Goal: Task Accomplishment & Management: Use online tool/utility

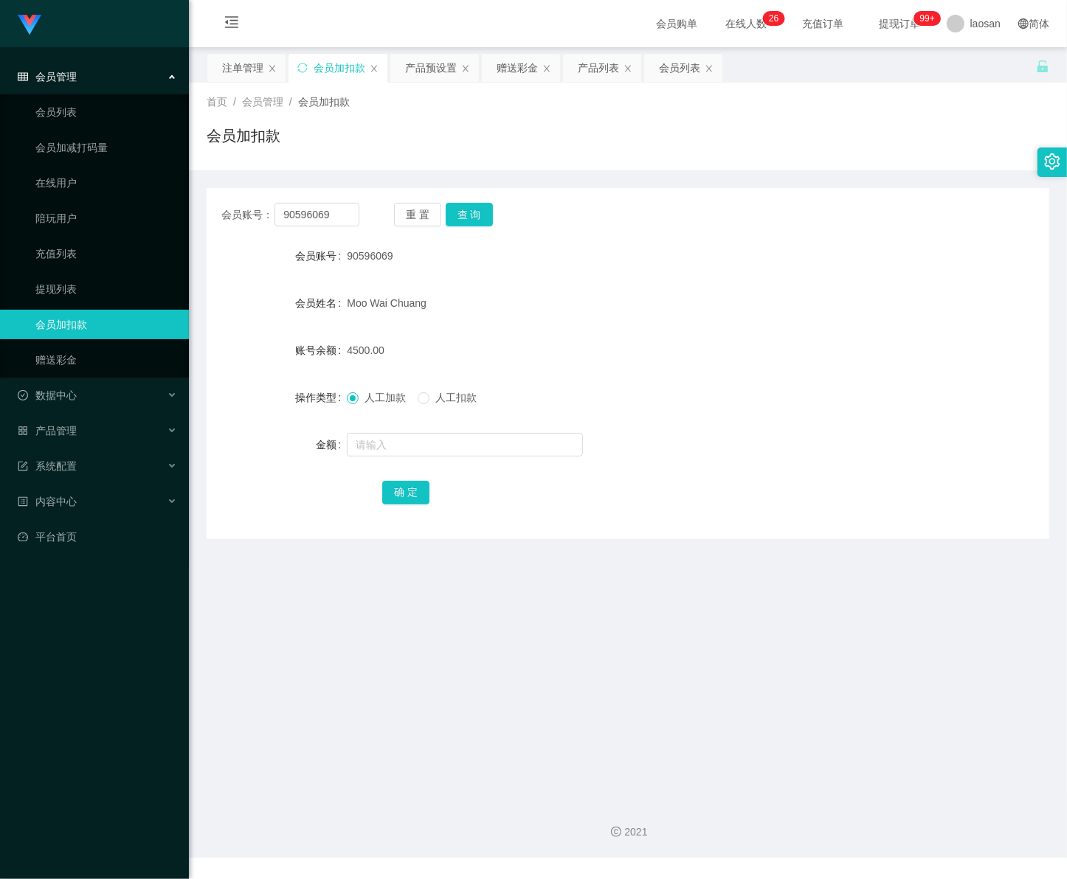
click at [57, 76] on span "会员管理" at bounding box center [47, 77] width 59 height 12
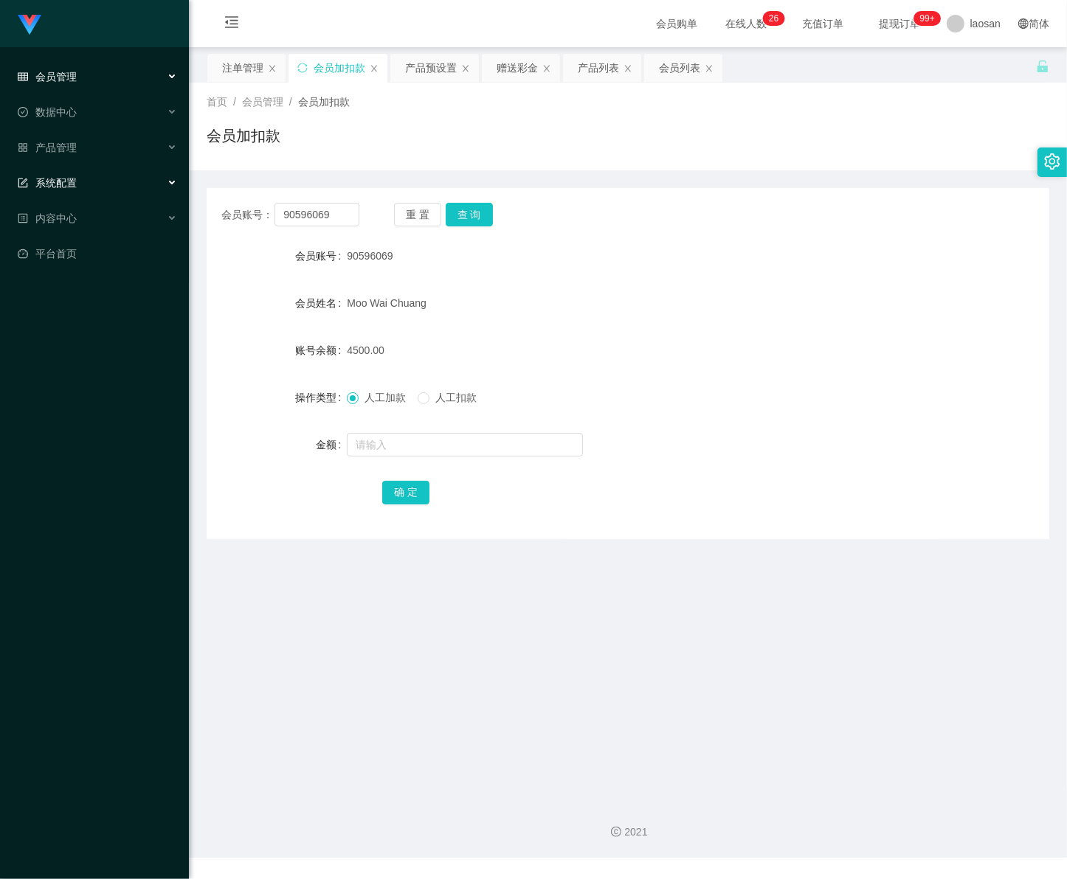
click at [63, 181] on span "系统配置" at bounding box center [47, 183] width 59 height 12
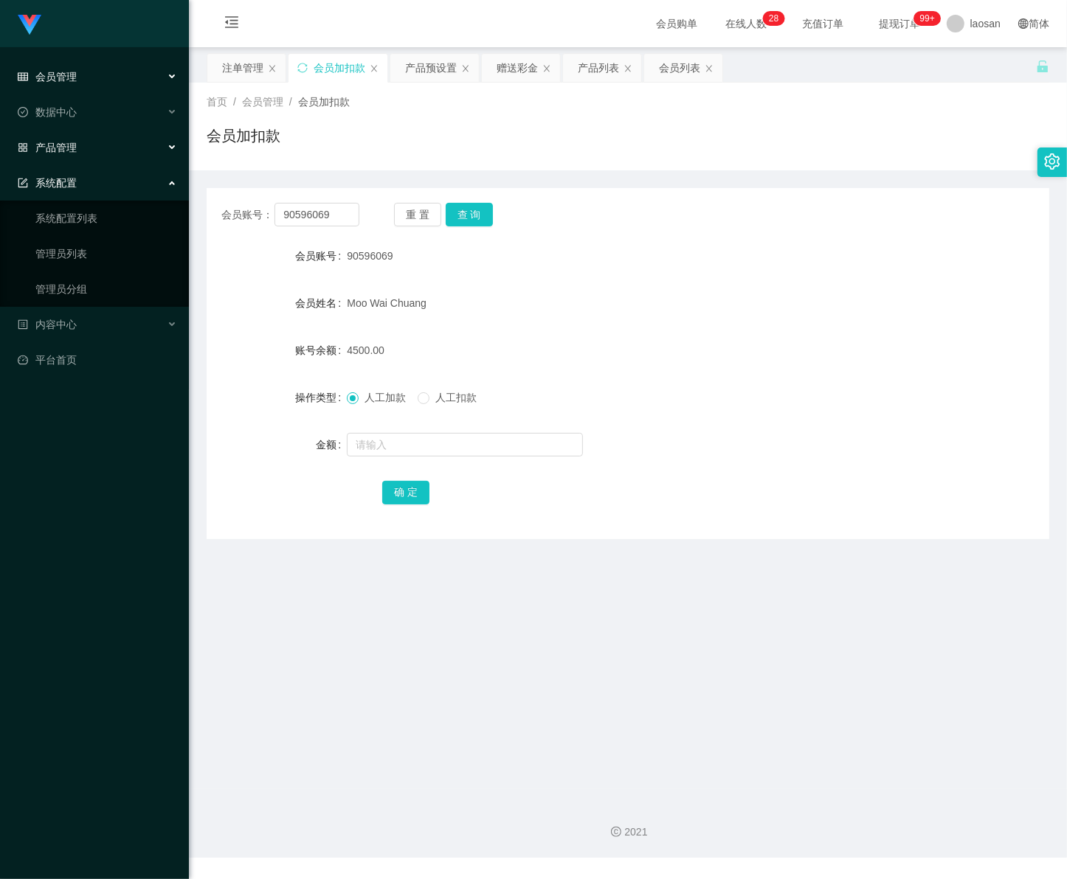
click at [71, 142] on span "产品管理" at bounding box center [47, 148] width 59 height 12
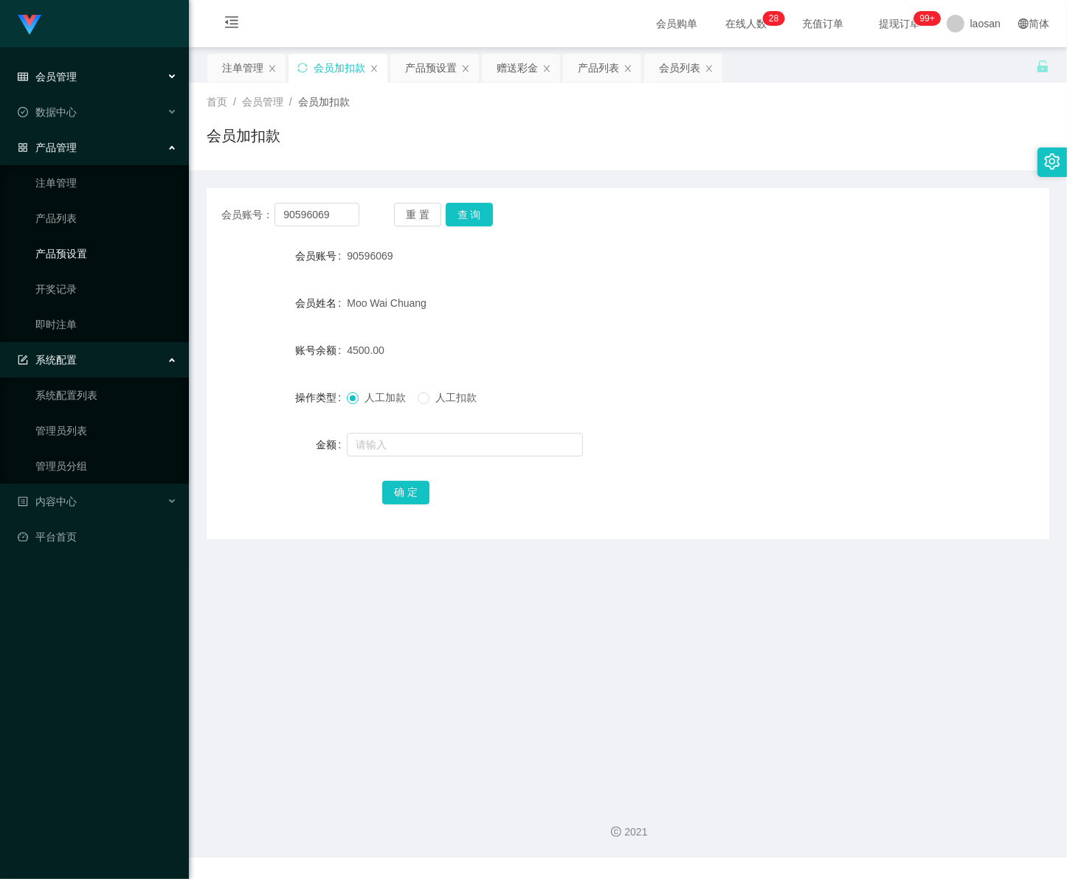
click at [74, 256] on link "产品预设置" at bounding box center [106, 254] width 142 height 30
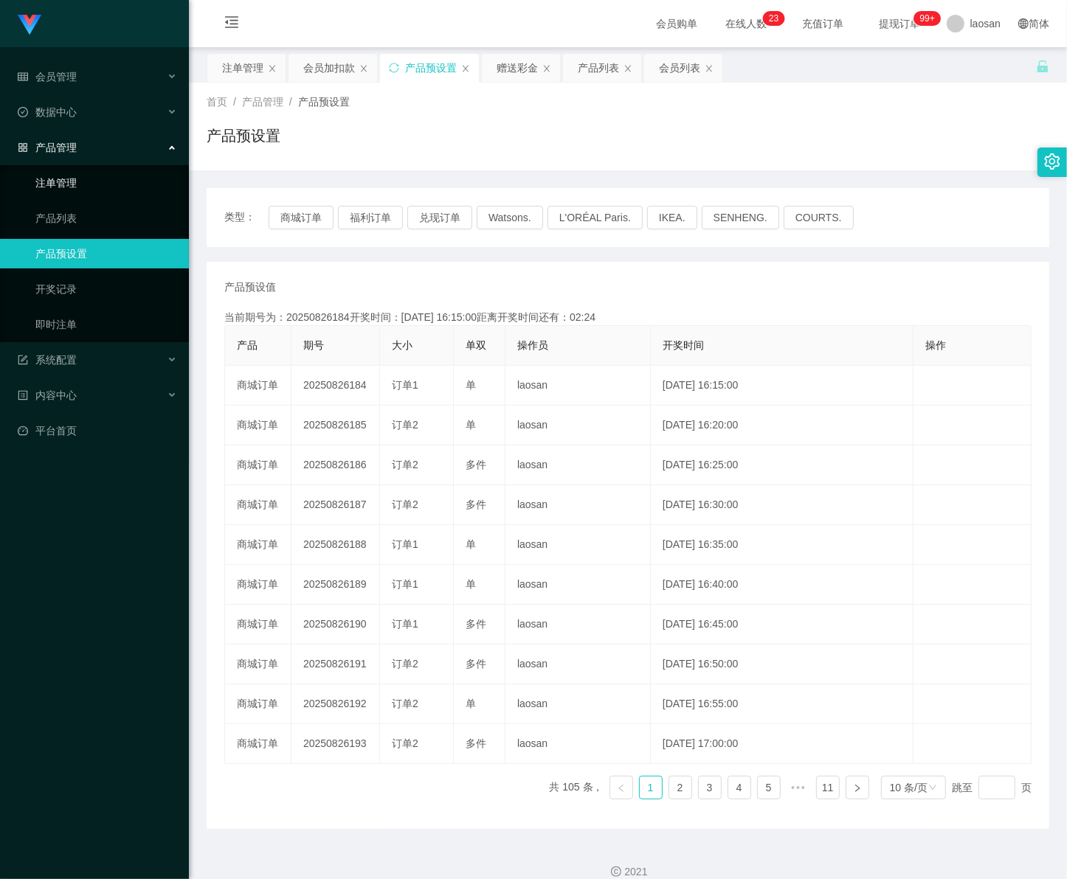
click at [100, 186] on link "注单管理" at bounding box center [106, 183] width 142 height 30
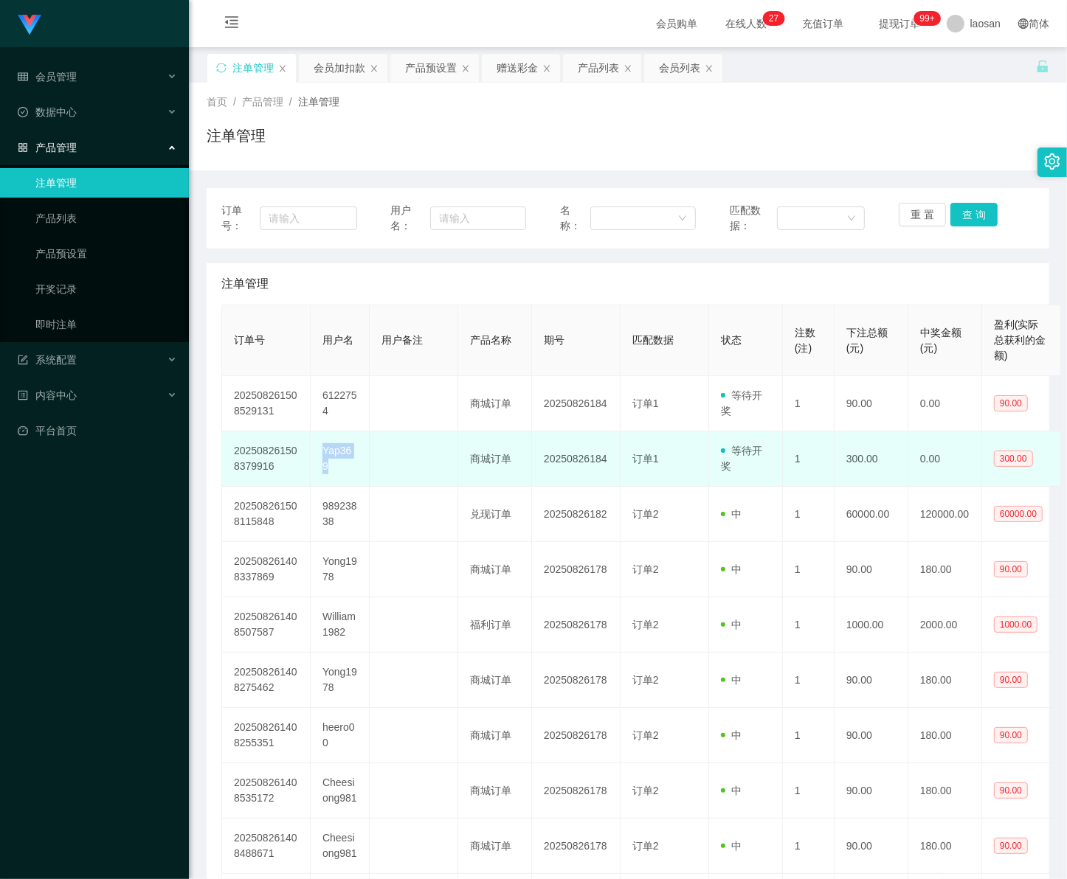
drag, startPoint x: 319, startPoint y: 457, endPoint x: 360, endPoint y: 459, distance: 41.4
click at [360, 459] on td "Yap369" at bounding box center [340, 458] width 59 height 55
copy td "Yap369"
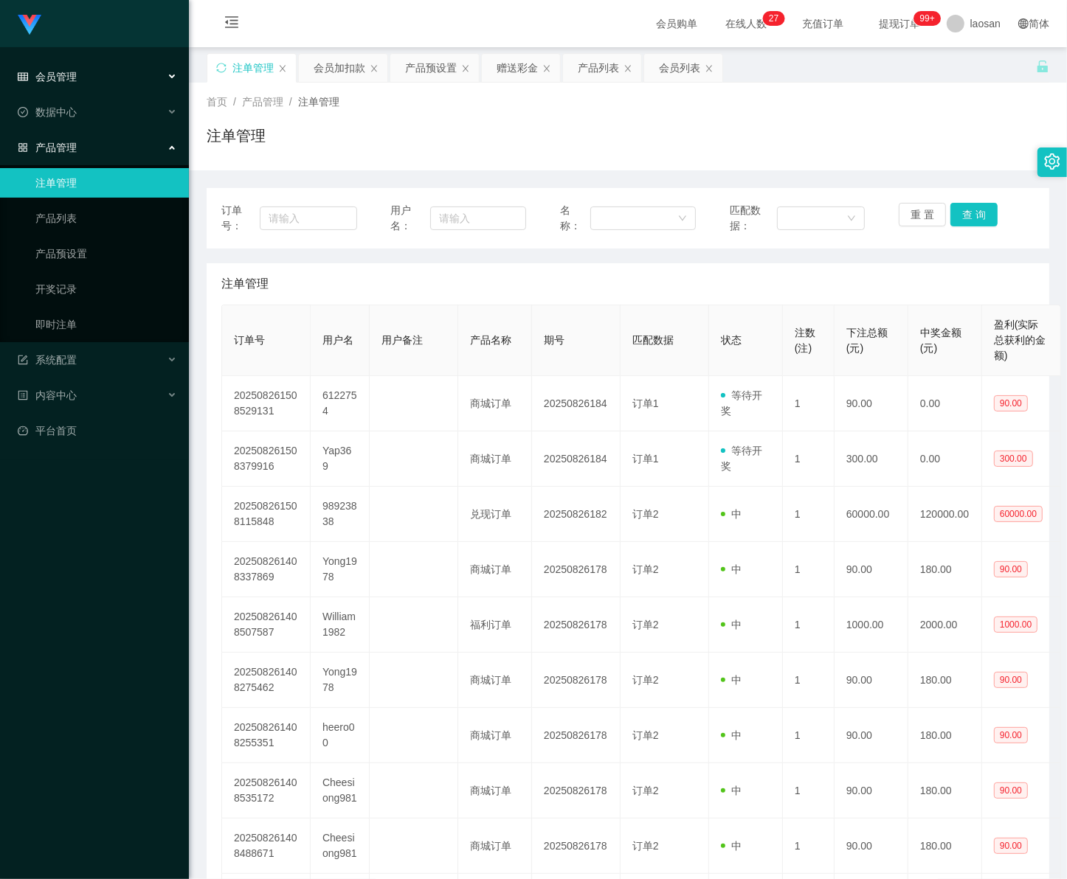
click at [94, 85] on div "会员管理" at bounding box center [94, 77] width 189 height 30
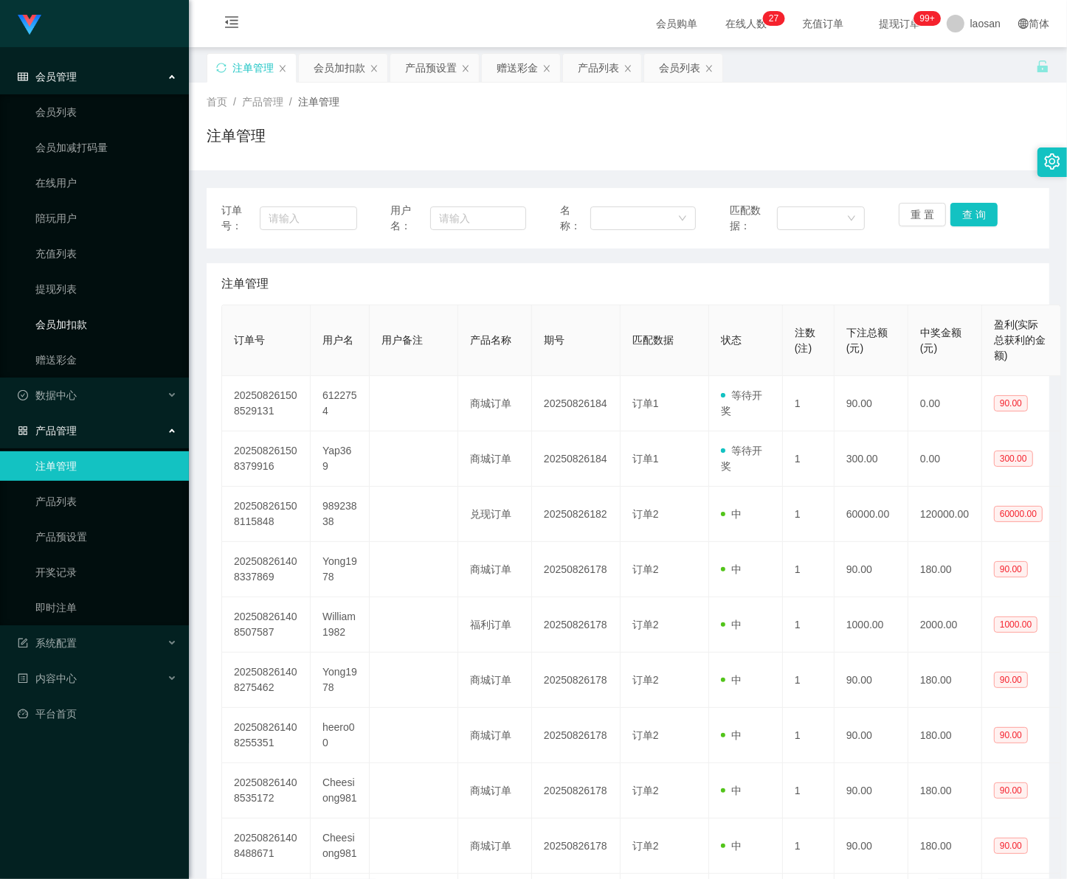
click at [79, 325] on link "会员加扣款" at bounding box center [106, 325] width 142 height 30
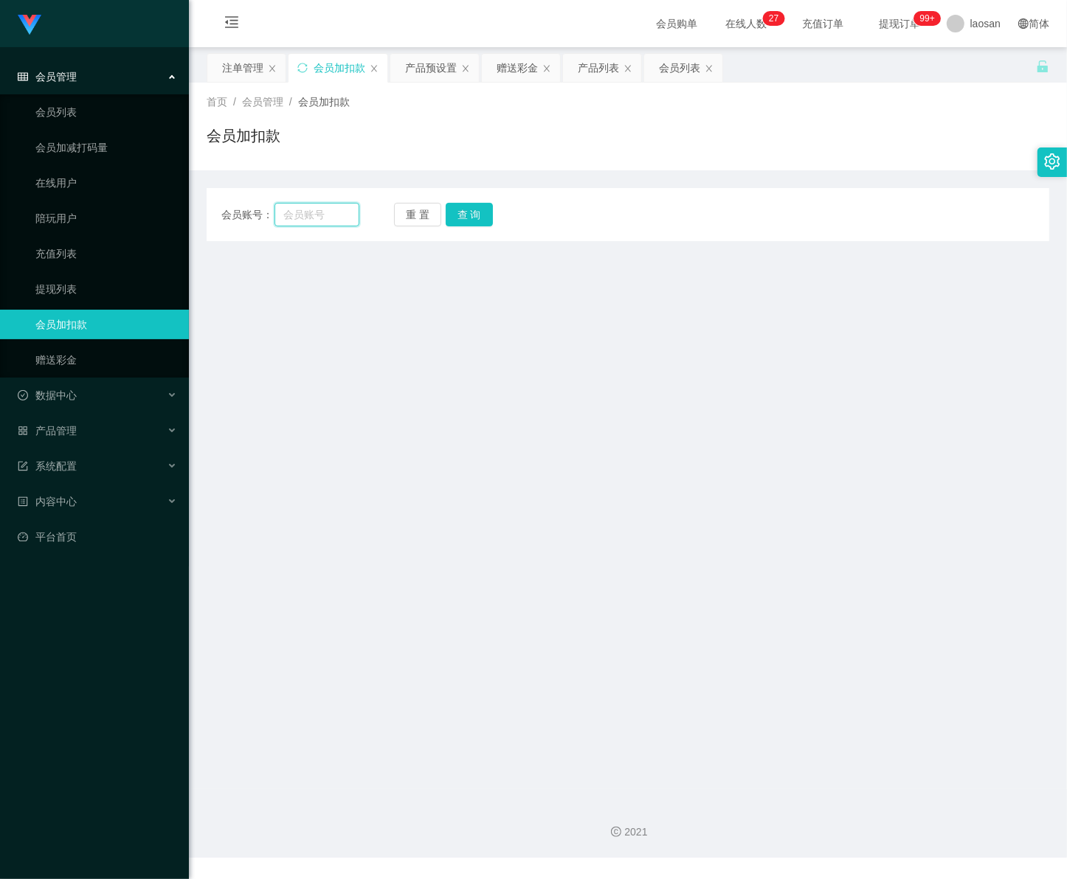
click at [332, 219] on input "text" at bounding box center [316, 215] width 85 height 24
paste input "Yap369"
type input "Yap369"
click at [474, 216] on button "查 询" at bounding box center [468, 215] width 47 height 24
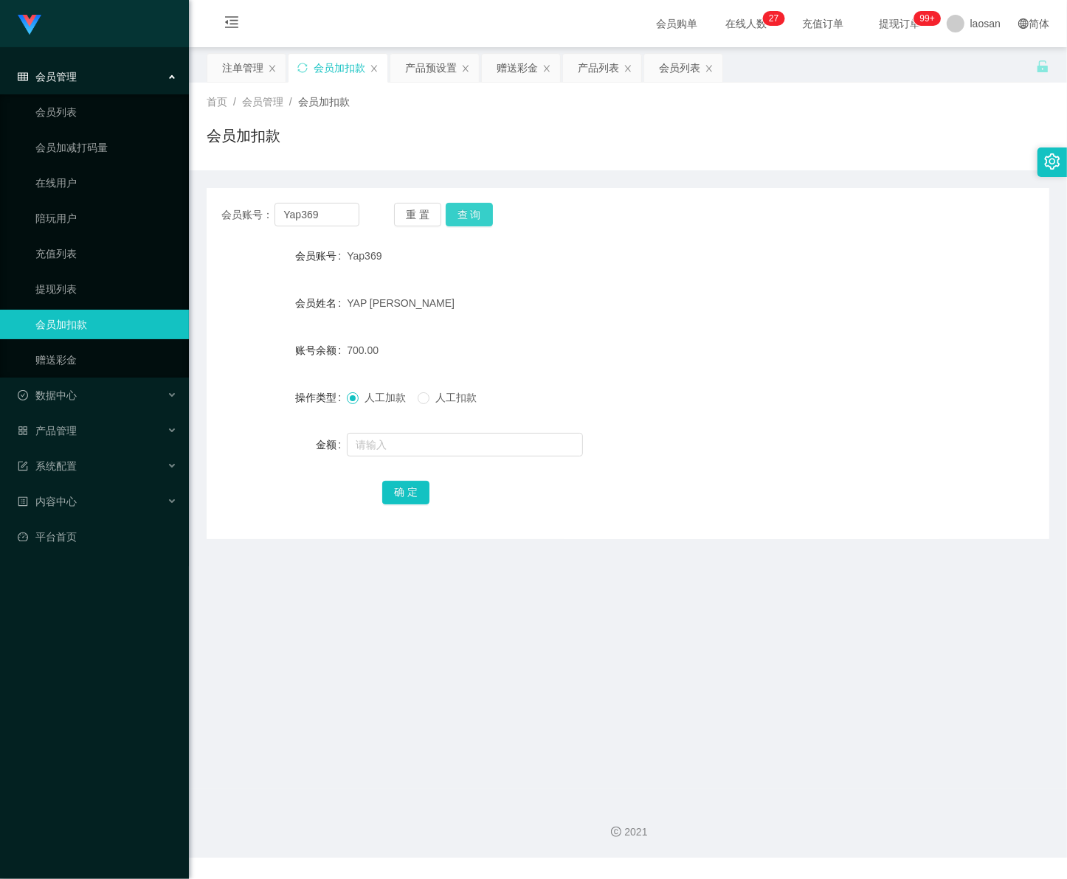
click at [481, 215] on button "查 询" at bounding box center [468, 215] width 47 height 24
click at [72, 426] on span "产品管理" at bounding box center [47, 431] width 59 height 12
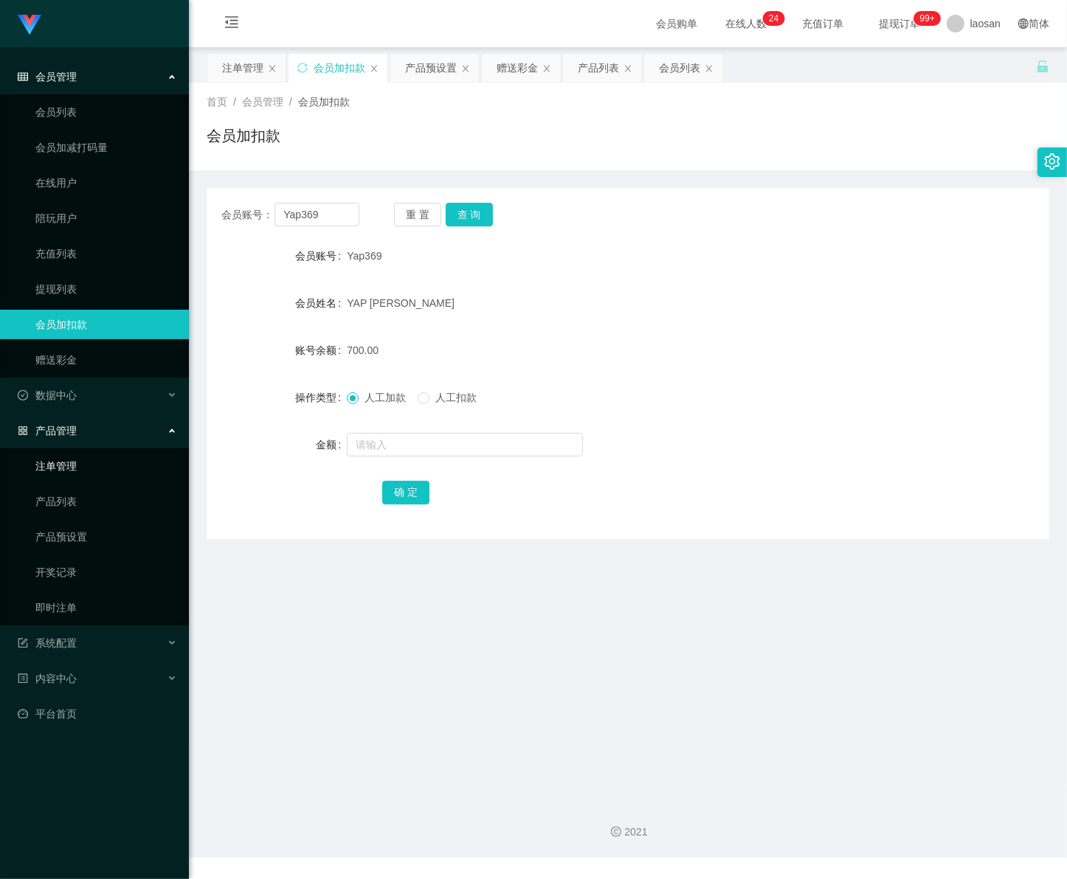
click at [82, 469] on link "注单管理" at bounding box center [106, 466] width 142 height 30
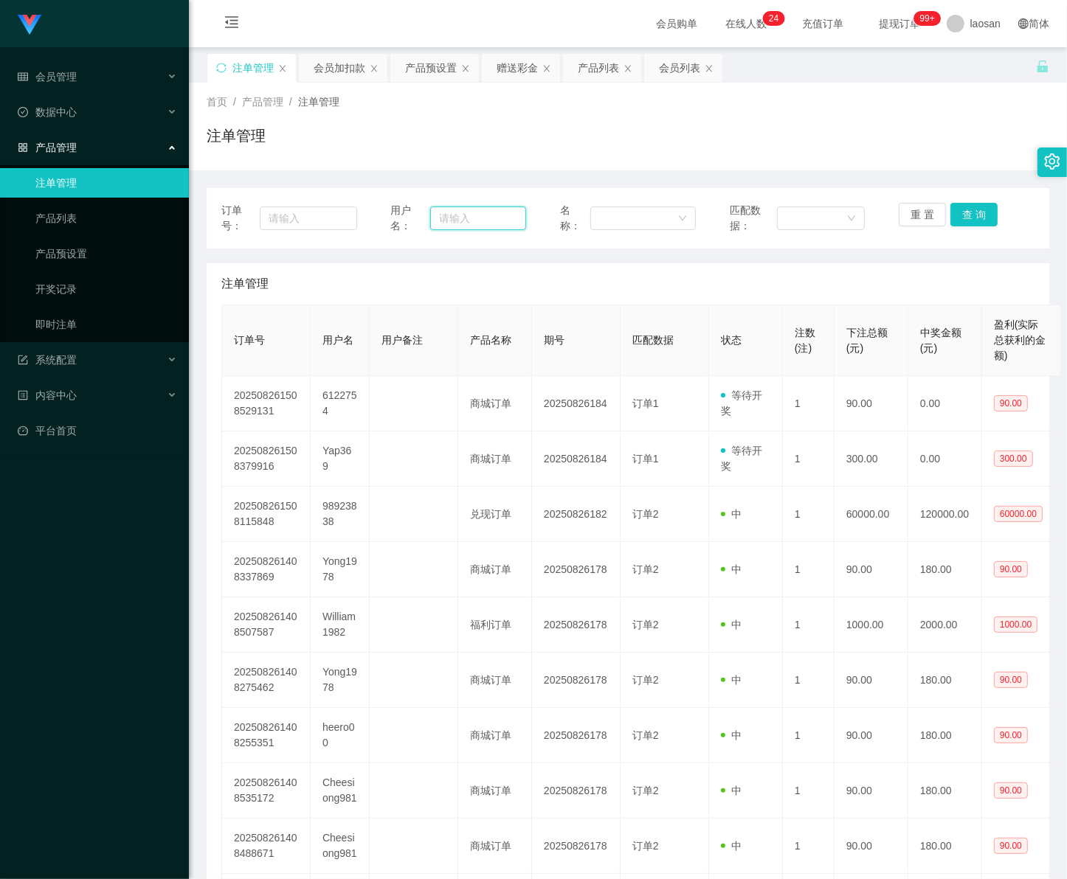
click at [462, 221] on input "text" at bounding box center [478, 219] width 96 height 24
paste input "Yap369"
type input "Yap369"
click at [974, 212] on button "查 询" at bounding box center [973, 215] width 47 height 24
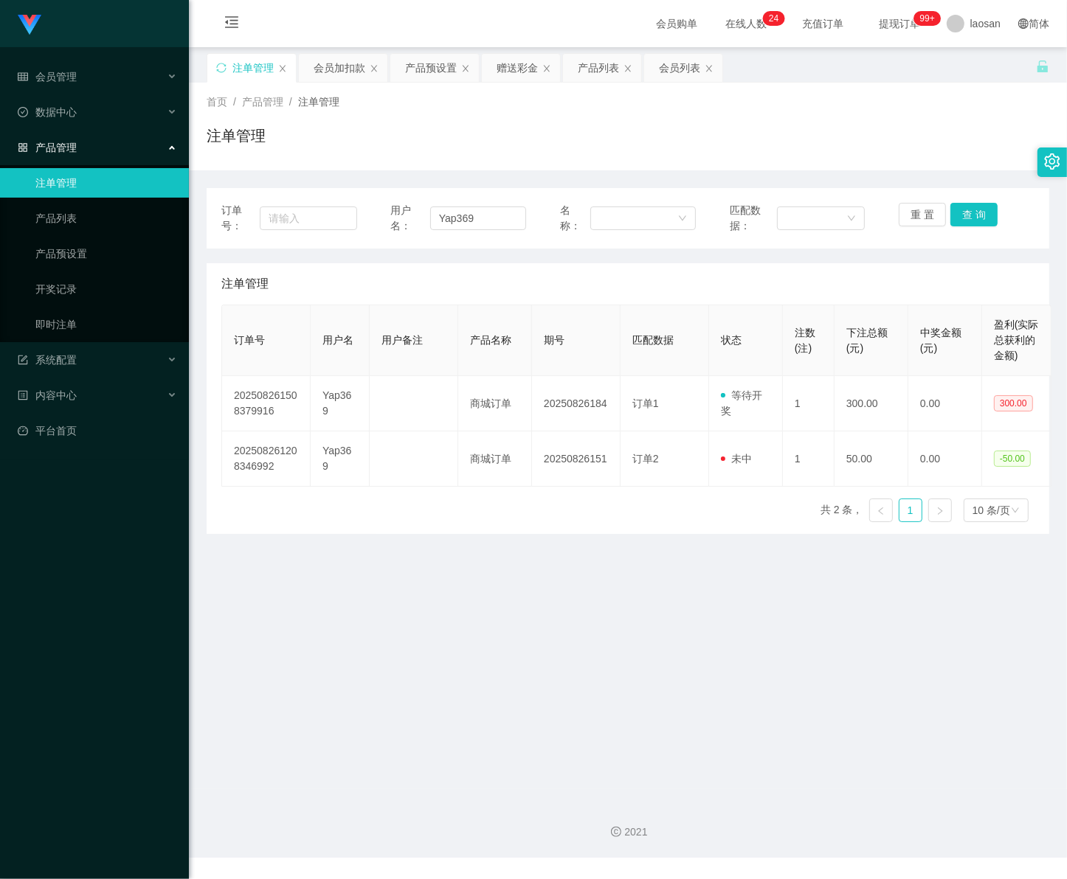
click at [755, 688] on main "关闭左侧 关闭右侧 关闭其它 刷新页面 注单管理 会员加扣款 产品预设置 赠送彩金 产品列表 会员列表 首页 / 产品管理 / 注单管理 / 注单管理 订单号…" at bounding box center [628, 418] width 878 height 742
click at [960, 216] on button "查 询" at bounding box center [973, 215] width 47 height 24
click at [964, 216] on button "查 询" at bounding box center [973, 215] width 47 height 24
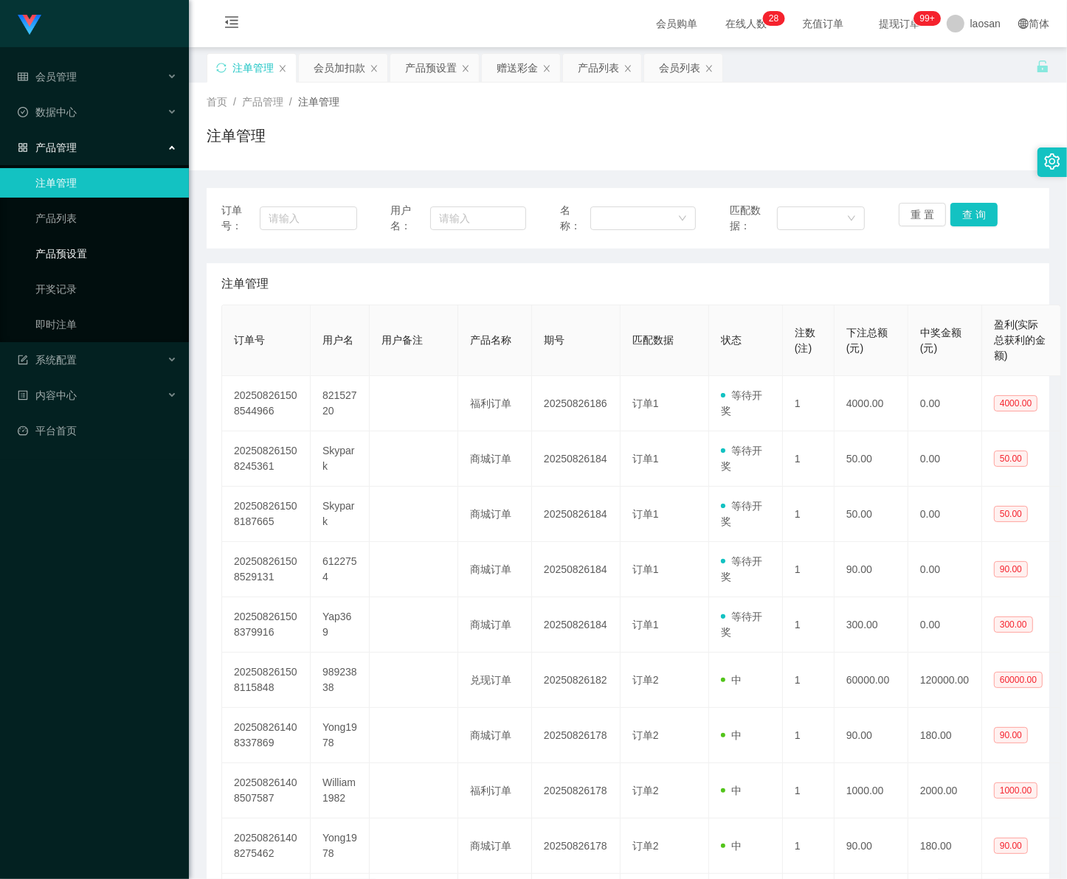
click at [50, 253] on link "产品预设置" at bounding box center [106, 254] width 142 height 30
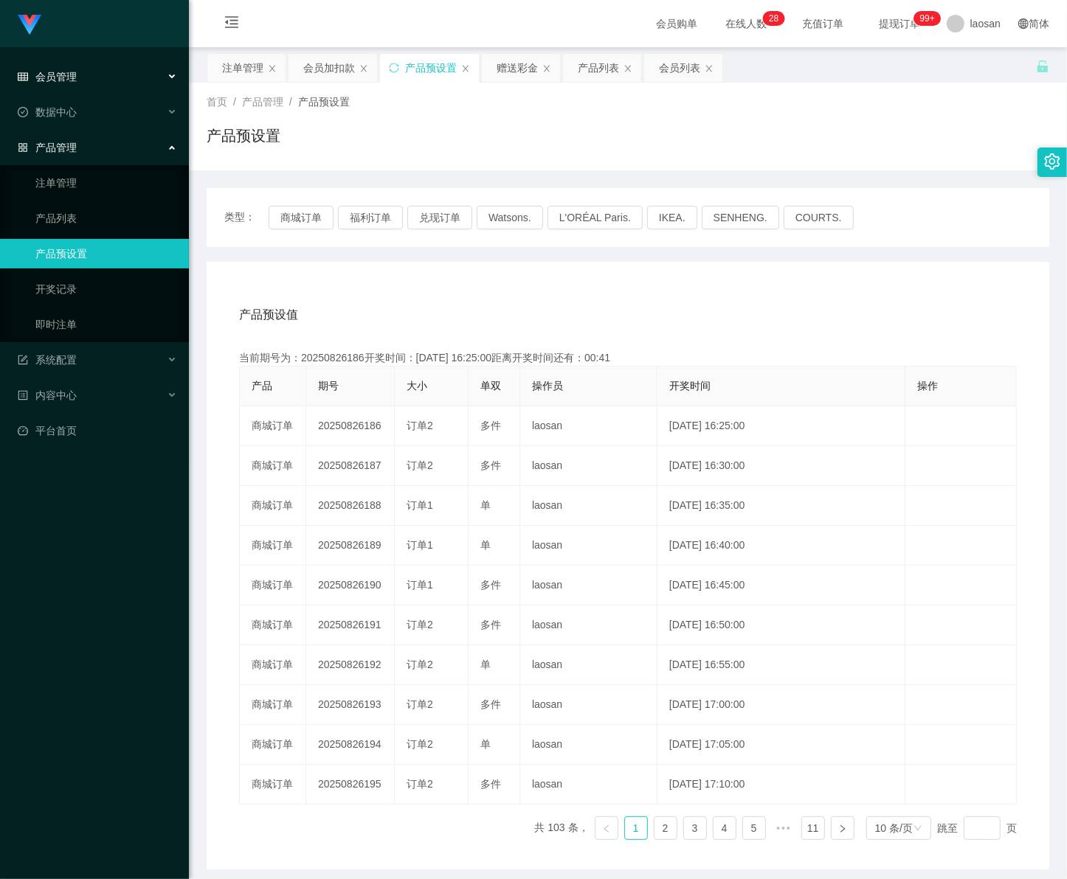
click at [63, 80] on span "会员管理" at bounding box center [47, 77] width 59 height 12
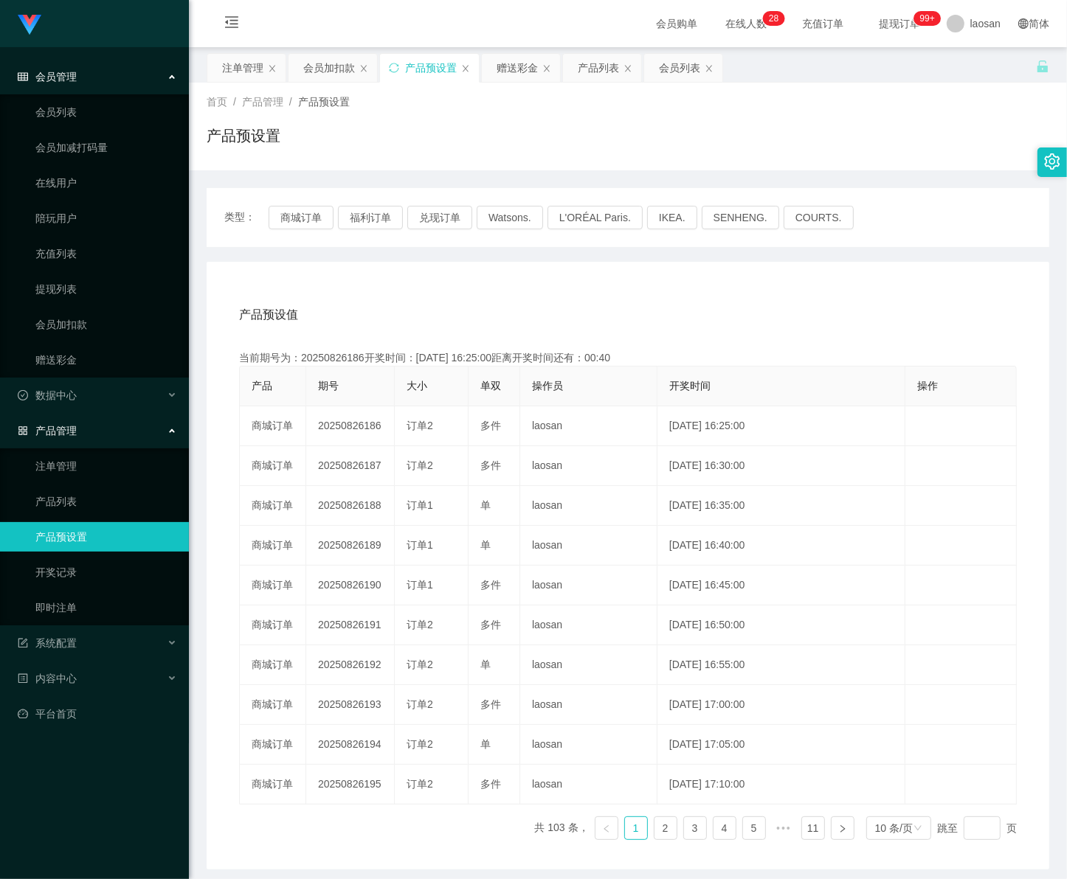
click at [57, 71] on span "会员管理" at bounding box center [47, 77] width 59 height 12
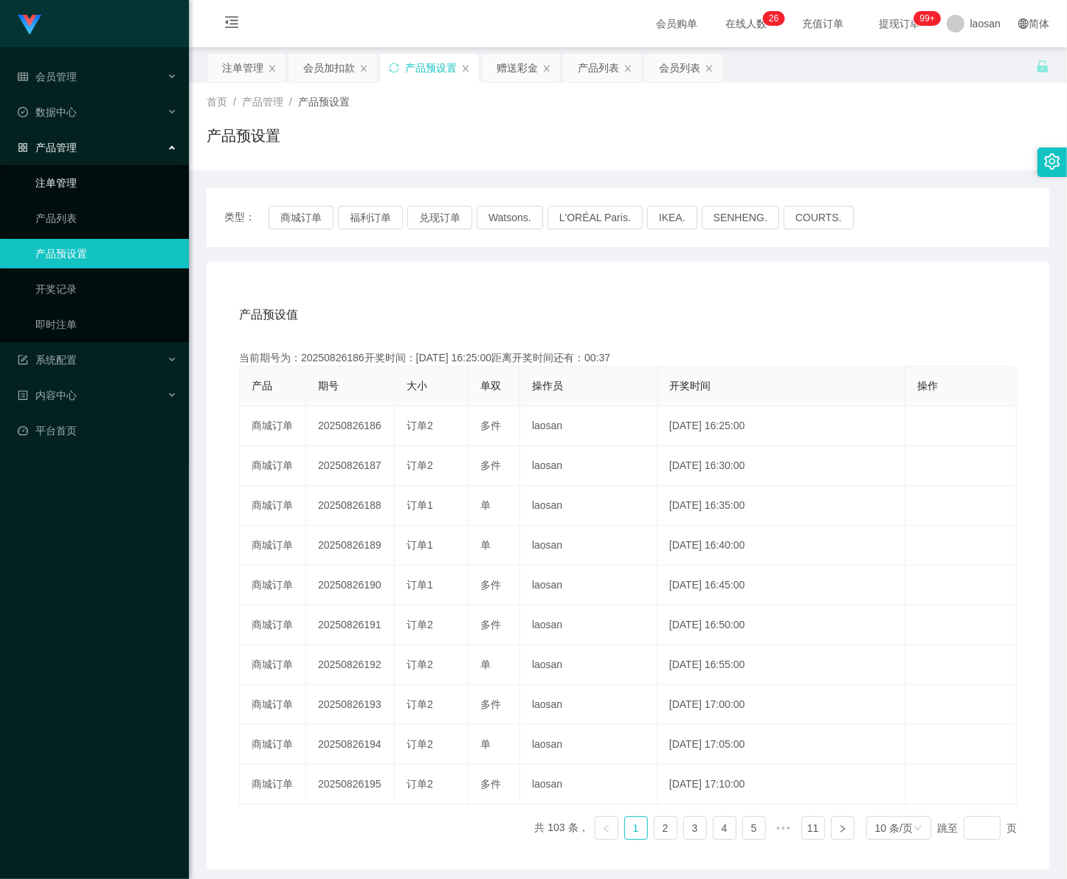
click at [74, 182] on link "注单管理" at bounding box center [106, 183] width 142 height 30
